Goal: Navigation & Orientation: Find specific page/section

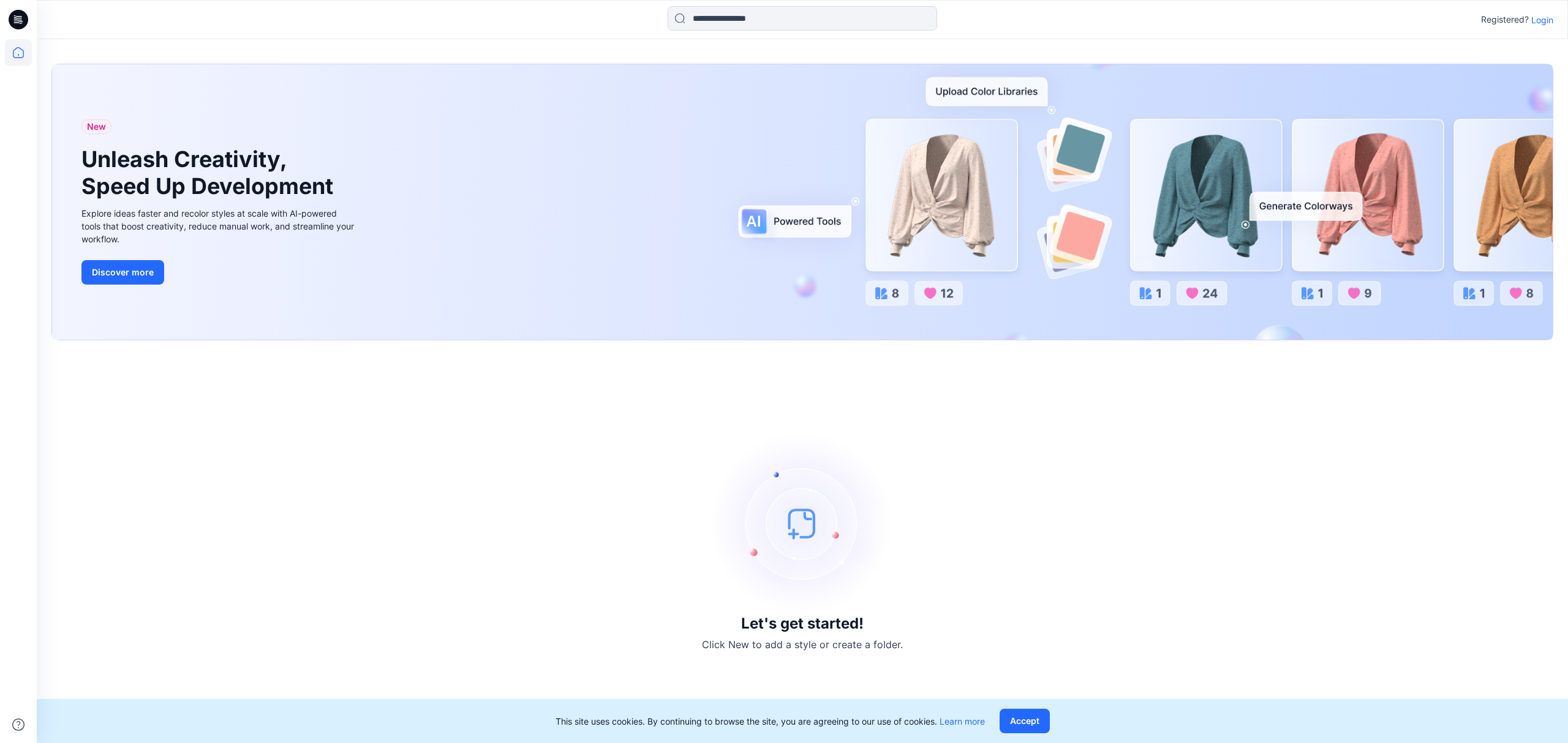
click at [1011, 33] on div "Registered? Login" at bounding box center [802, 20] width 1531 height 39
click at [1539, 23] on p "Login" at bounding box center [1542, 20] width 22 height 13
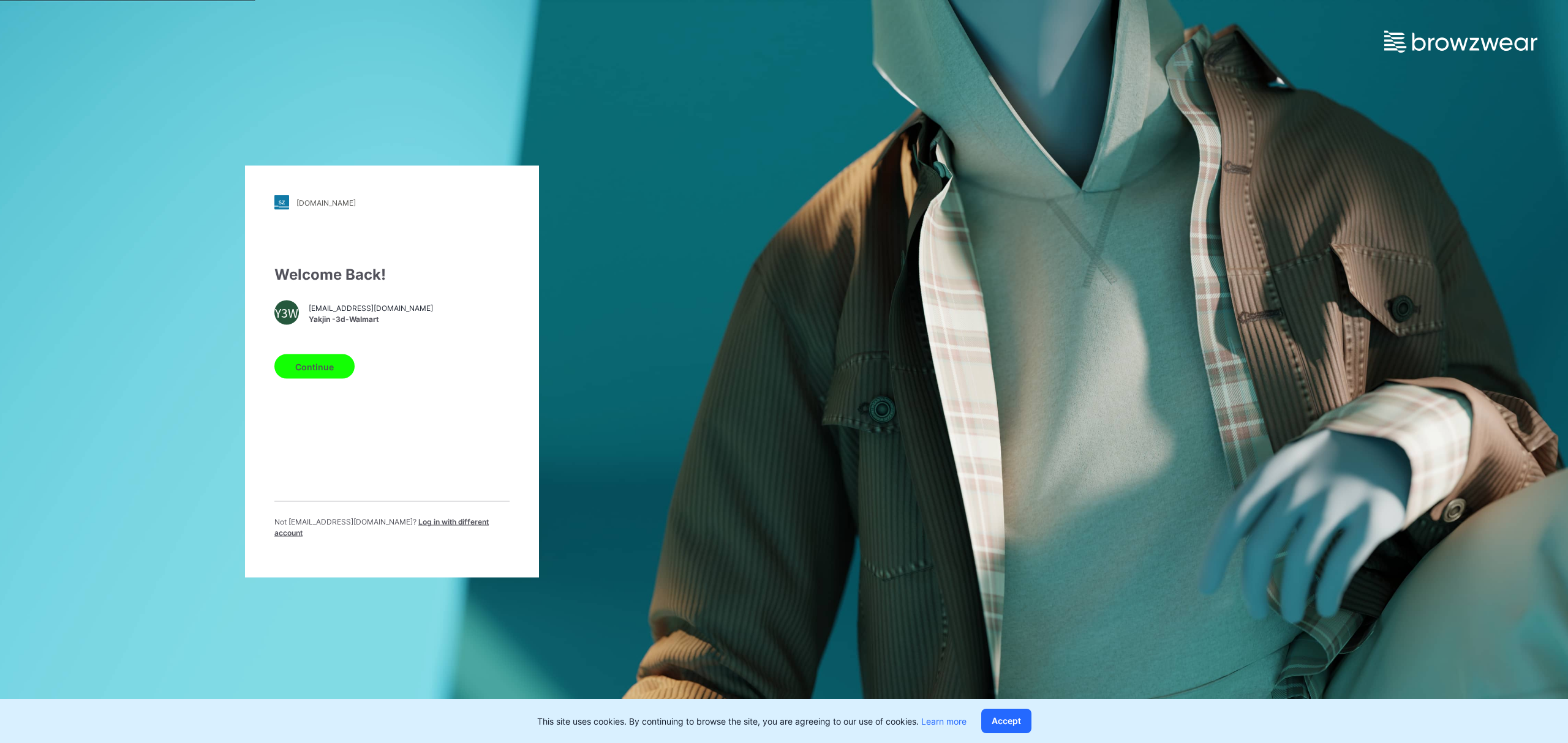
click at [322, 377] on button "Continue" at bounding box center [315, 367] width 80 height 24
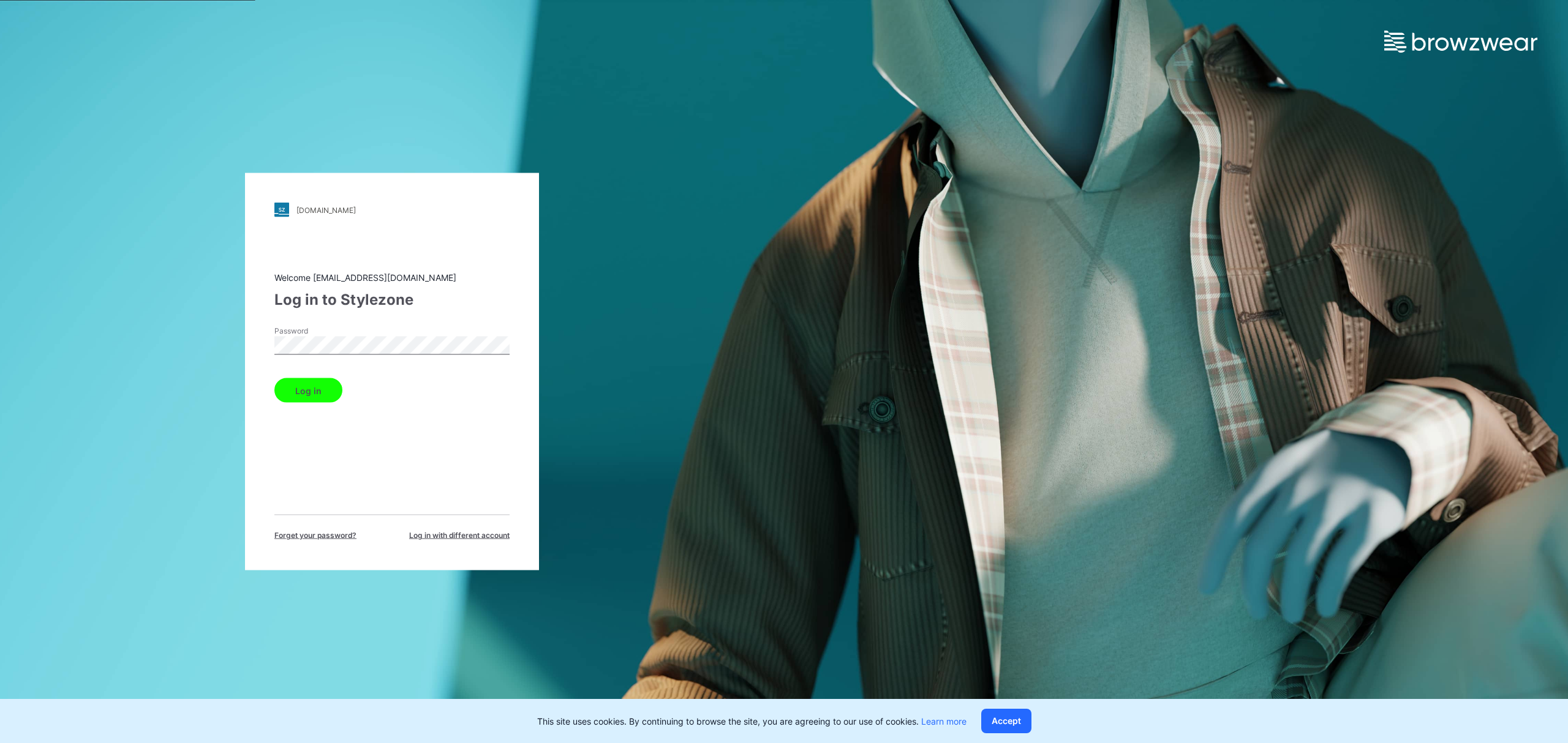
click at [316, 381] on button "Log in" at bounding box center [309, 390] width 68 height 24
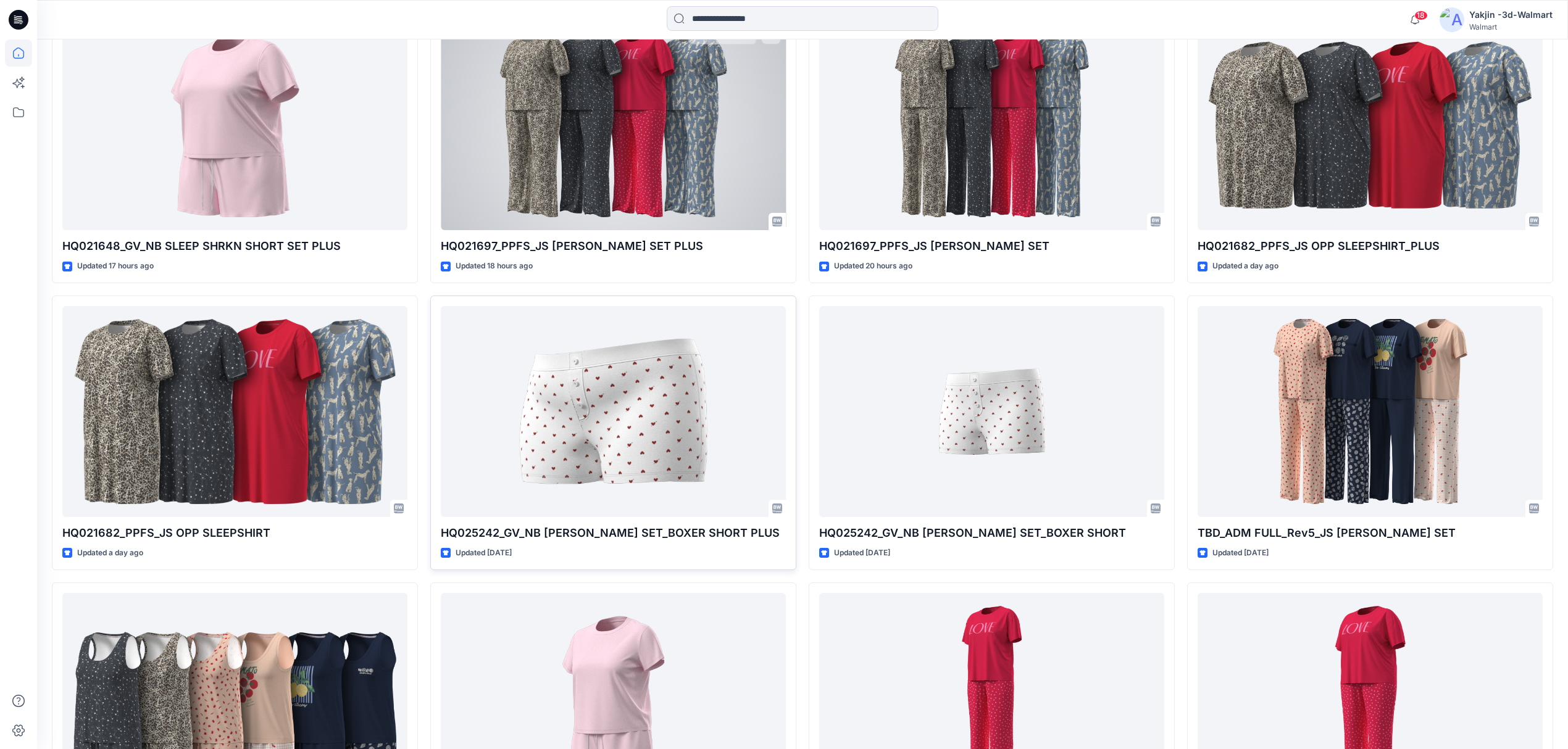
scroll to position [635, 0]
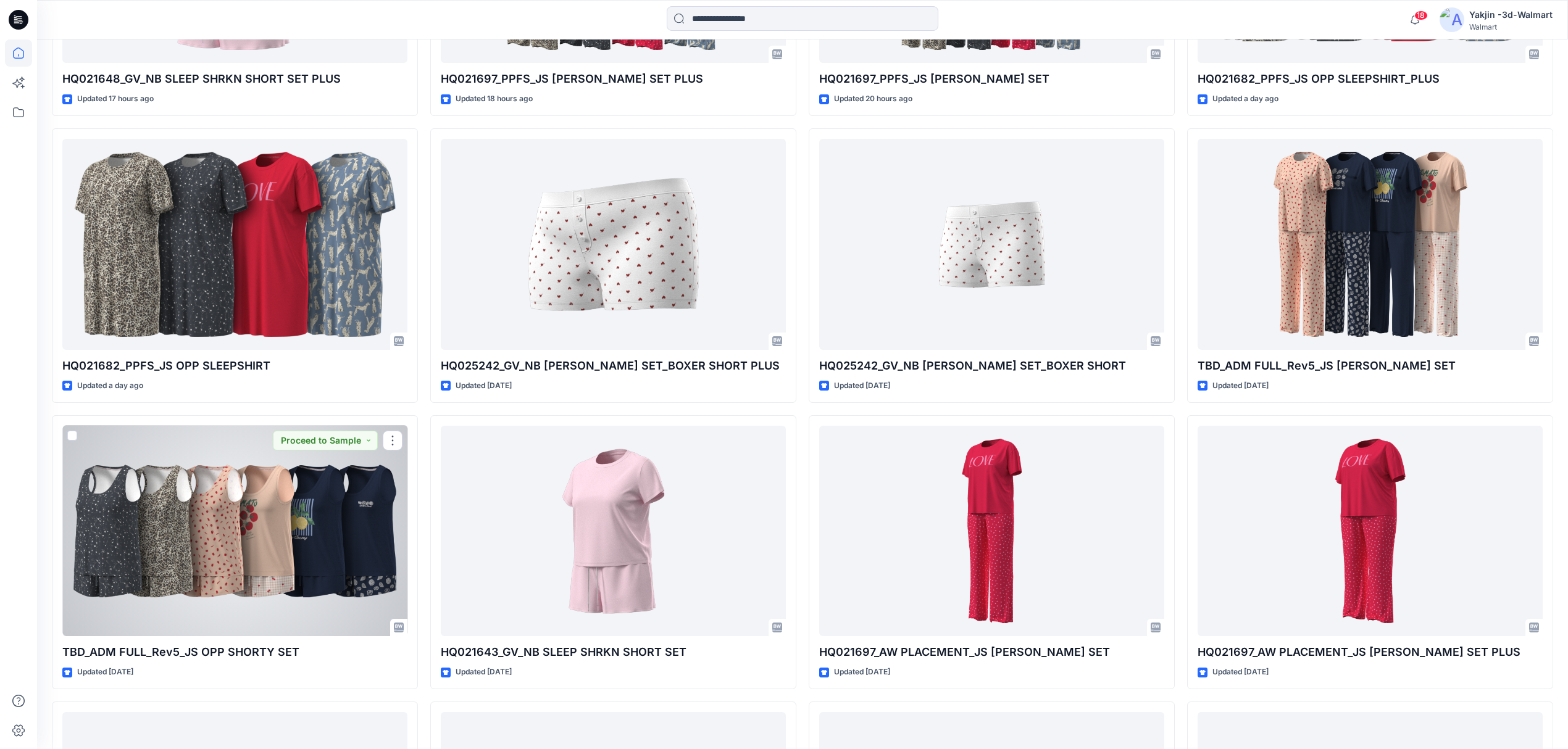
click at [230, 562] on div at bounding box center [234, 531] width 345 height 211
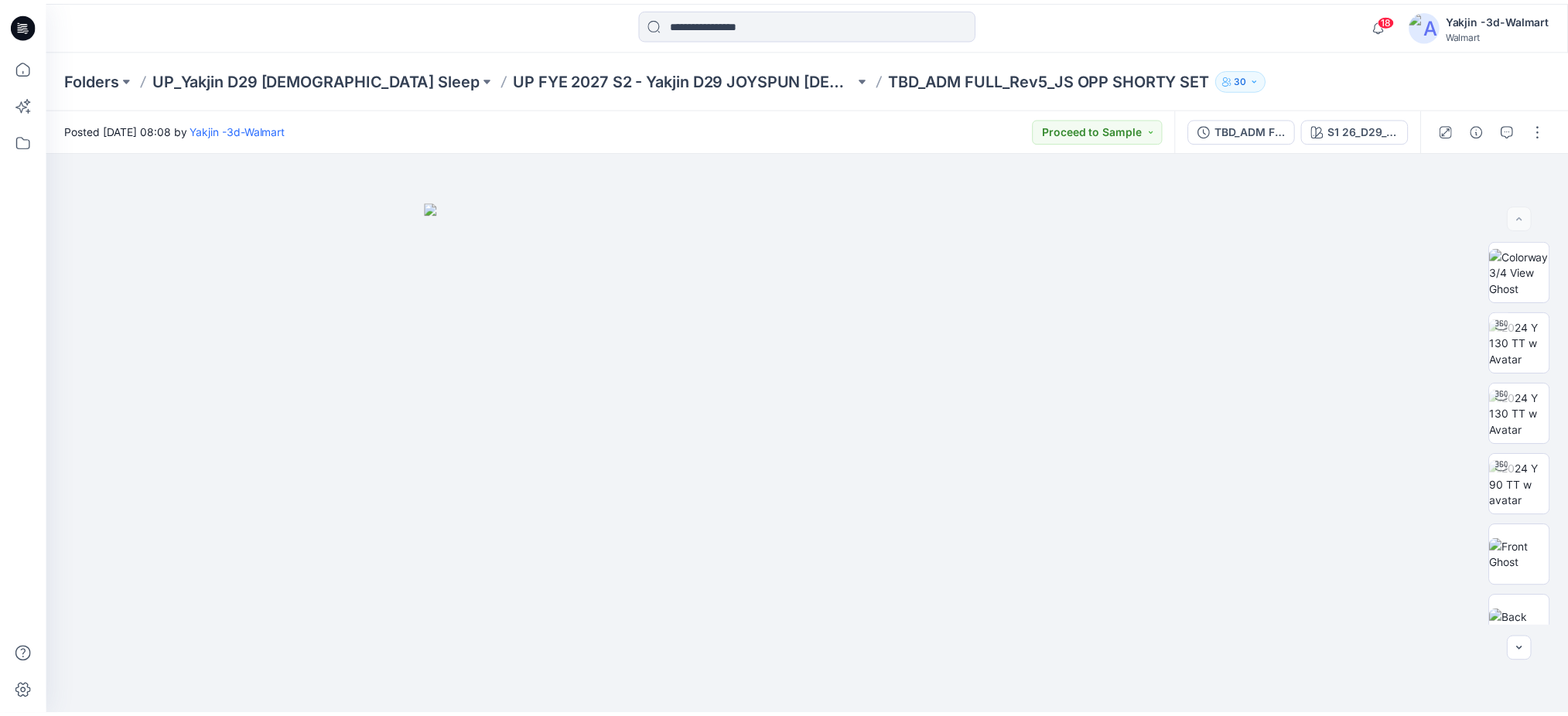
scroll to position [636, 0]
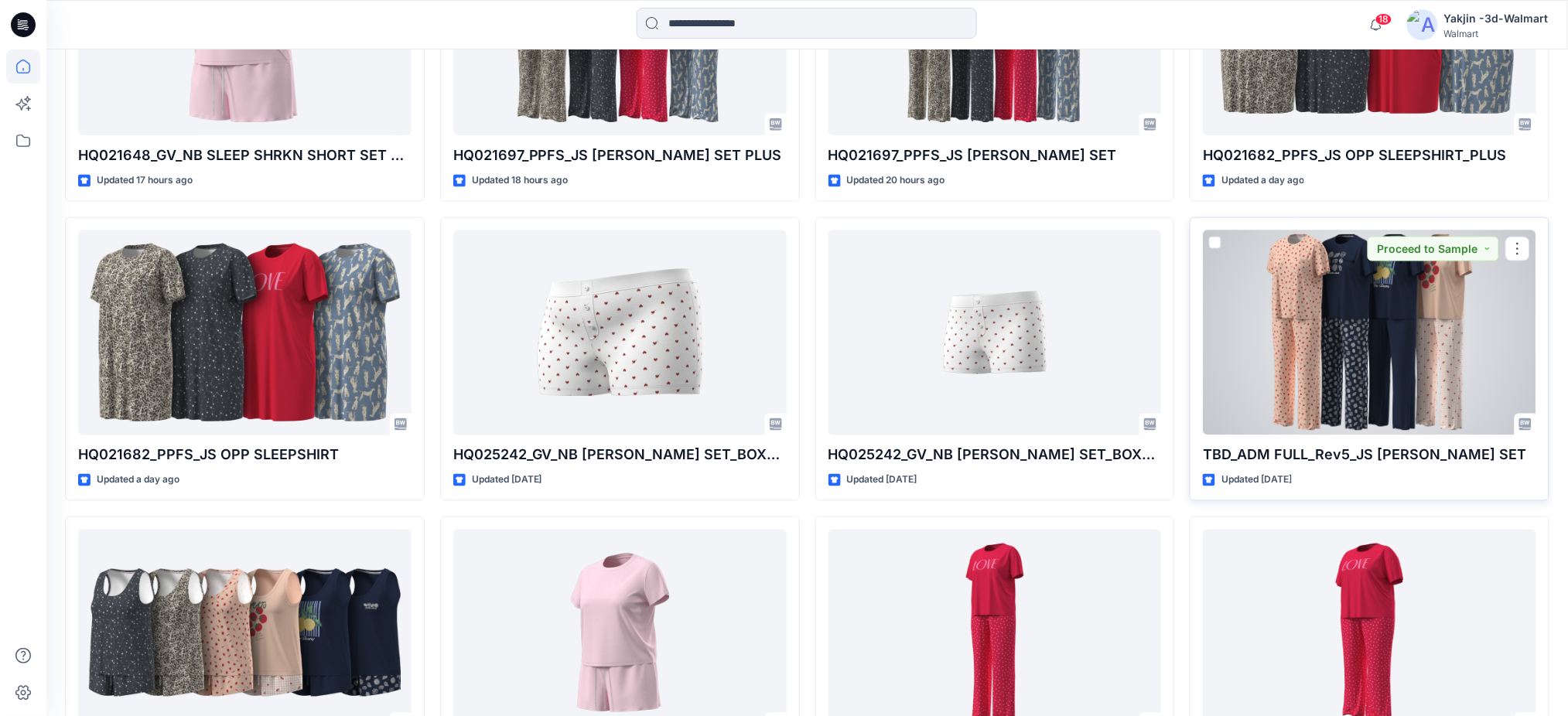
click at [1319, 357] on div at bounding box center [1368, 332] width 333 height 205
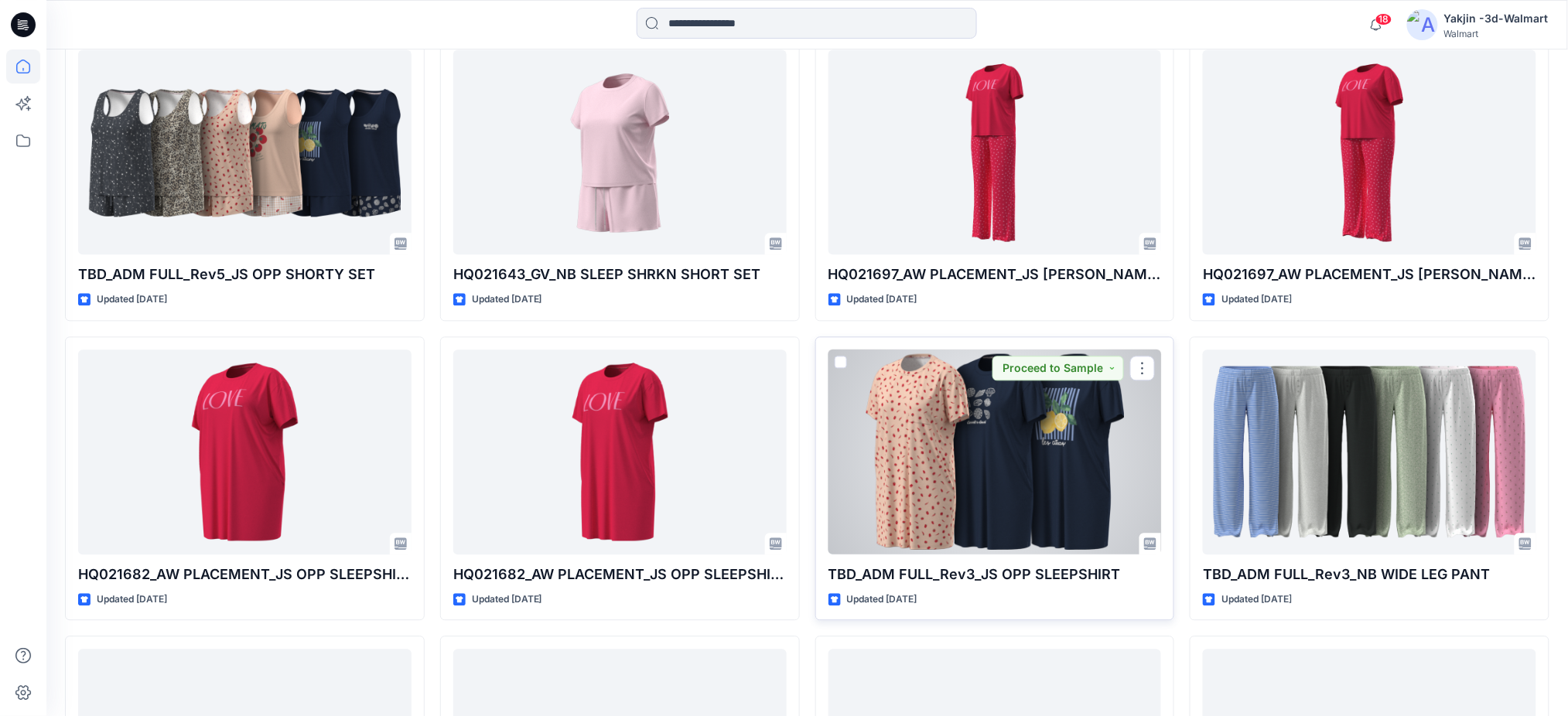
scroll to position [1153, 0]
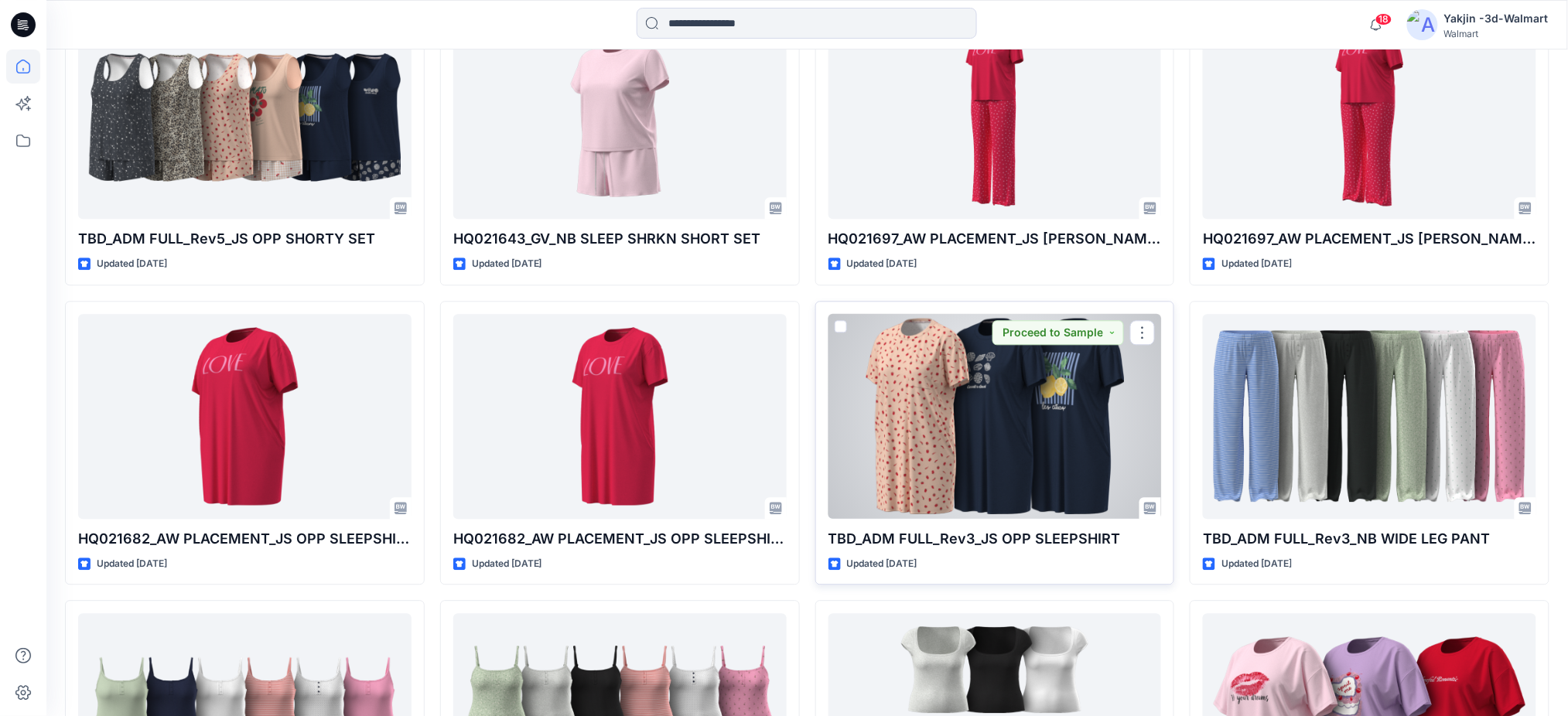
click at [993, 432] on div at bounding box center [994, 416] width 333 height 205
